Goal: Task Accomplishment & Management: Manage account settings

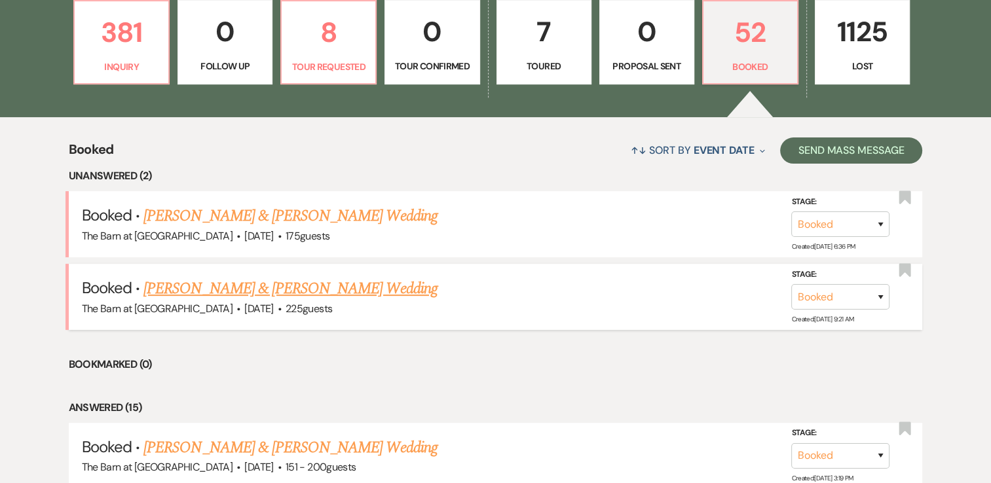
click at [375, 287] on link "[PERSON_NAME] & [PERSON_NAME] Wedding" at bounding box center [289, 289] width 293 height 24
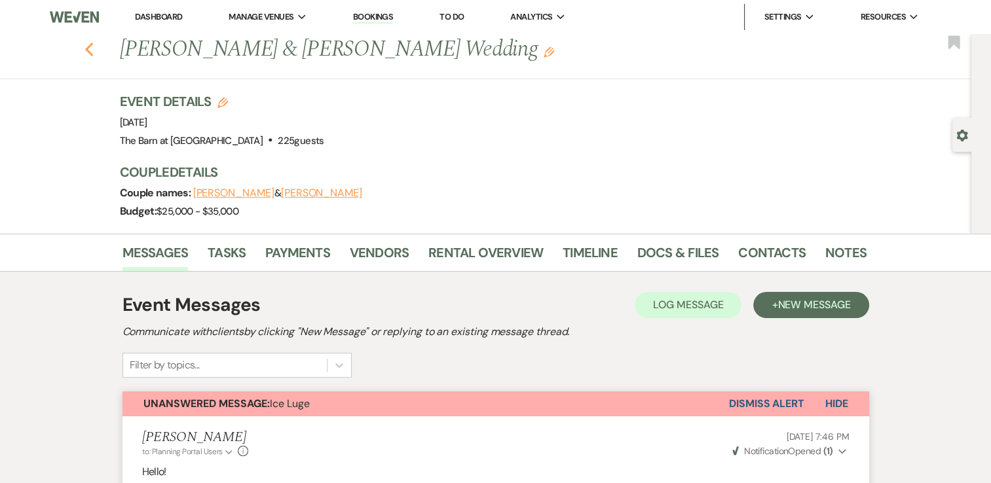
click at [93, 52] on use "button" at bounding box center [88, 50] width 9 height 14
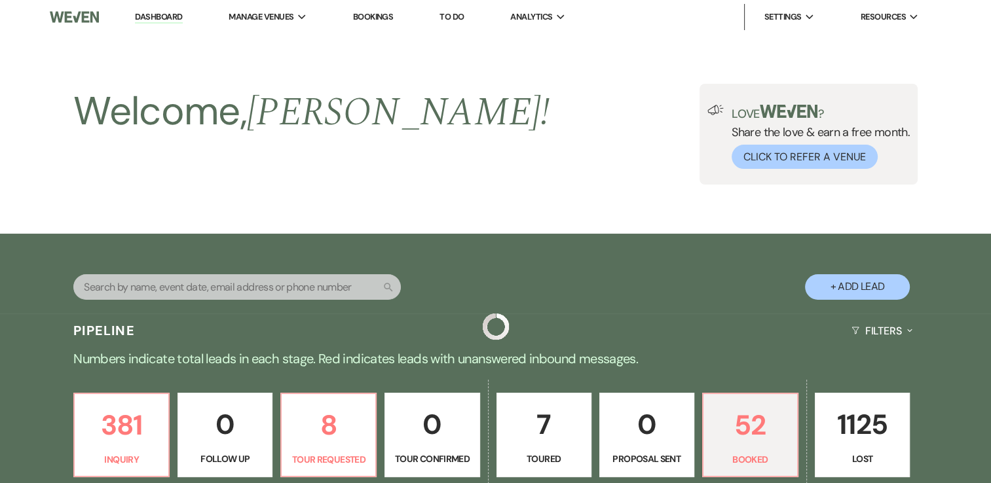
scroll to position [393, 0]
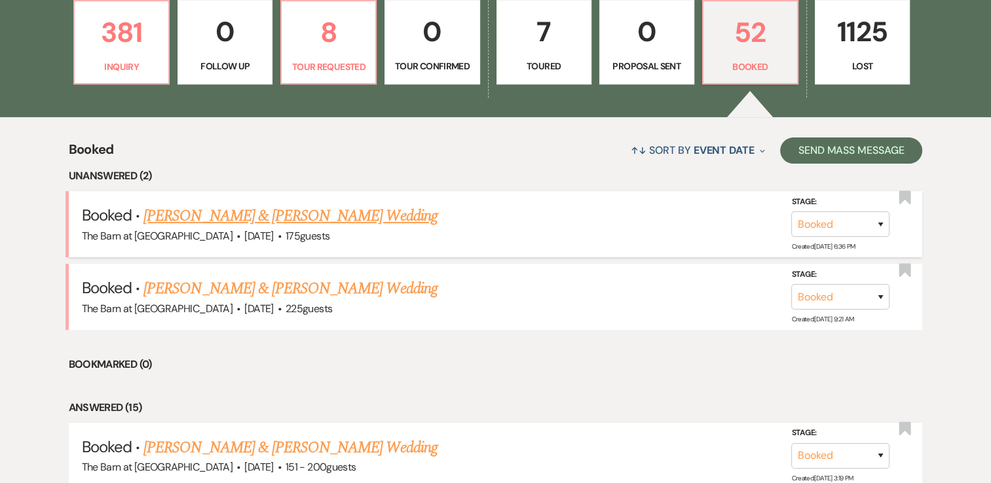
click at [320, 225] on link "[PERSON_NAME] & [PERSON_NAME] Wedding" at bounding box center [289, 216] width 293 height 24
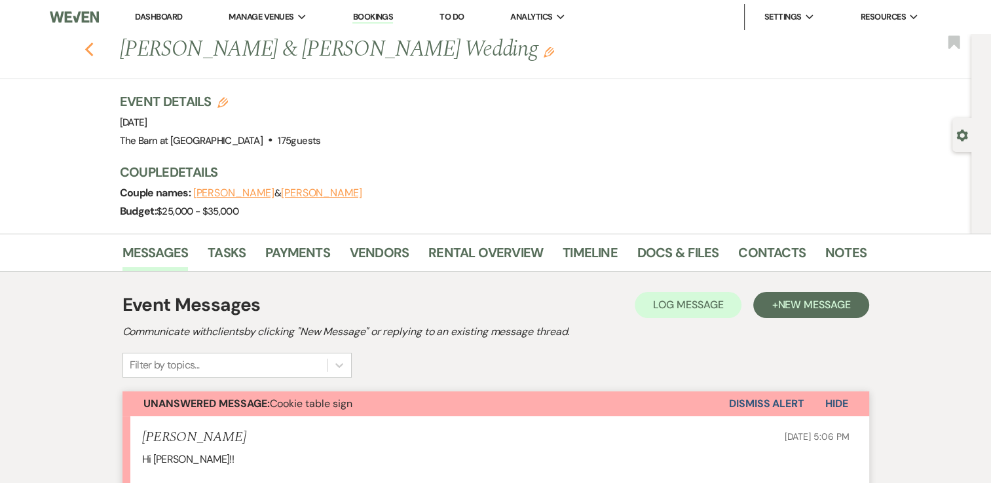
click at [93, 51] on use "button" at bounding box center [88, 50] width 9 height 14
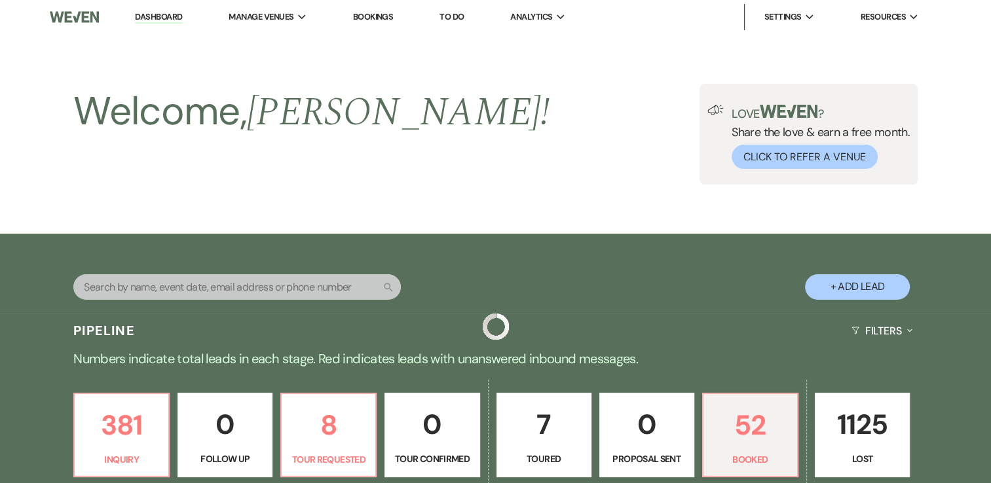
scroll to position [393, 0]
